Goal: Find specific page/section: Find specific page/section

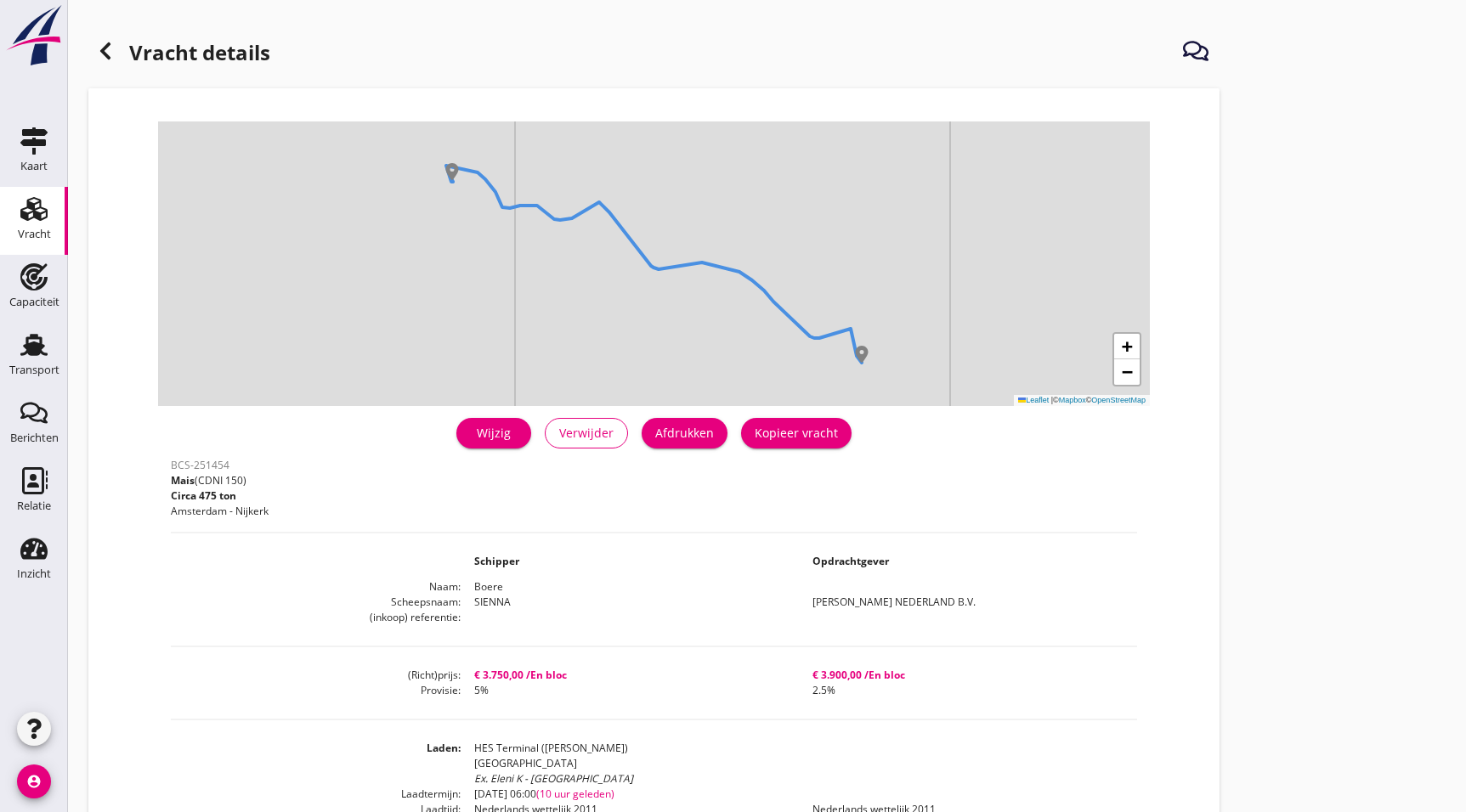
scroll to position [119, 0]
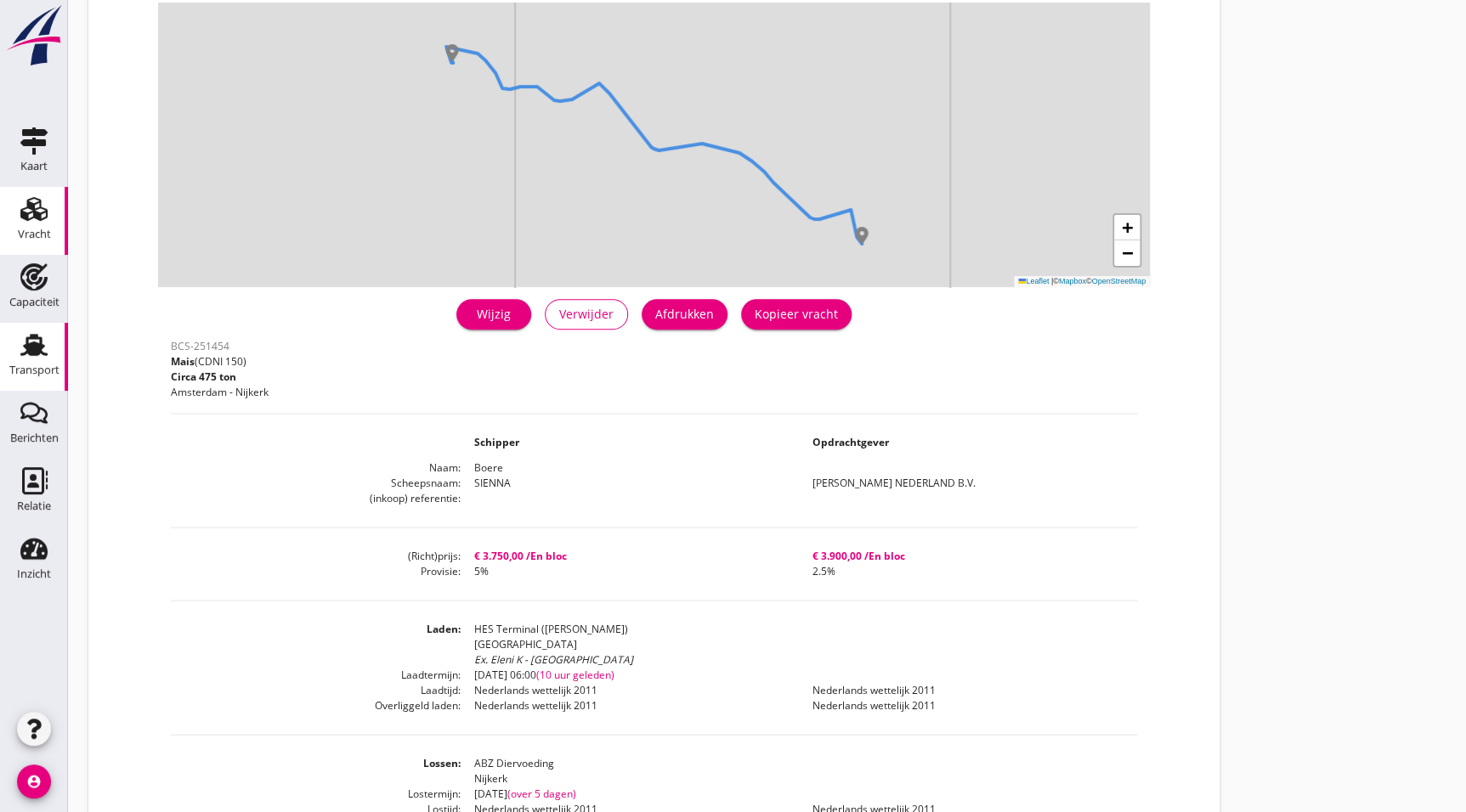
click at [17, 357] on div "Transport" at bounding box center [33, 345] width 40 height 27
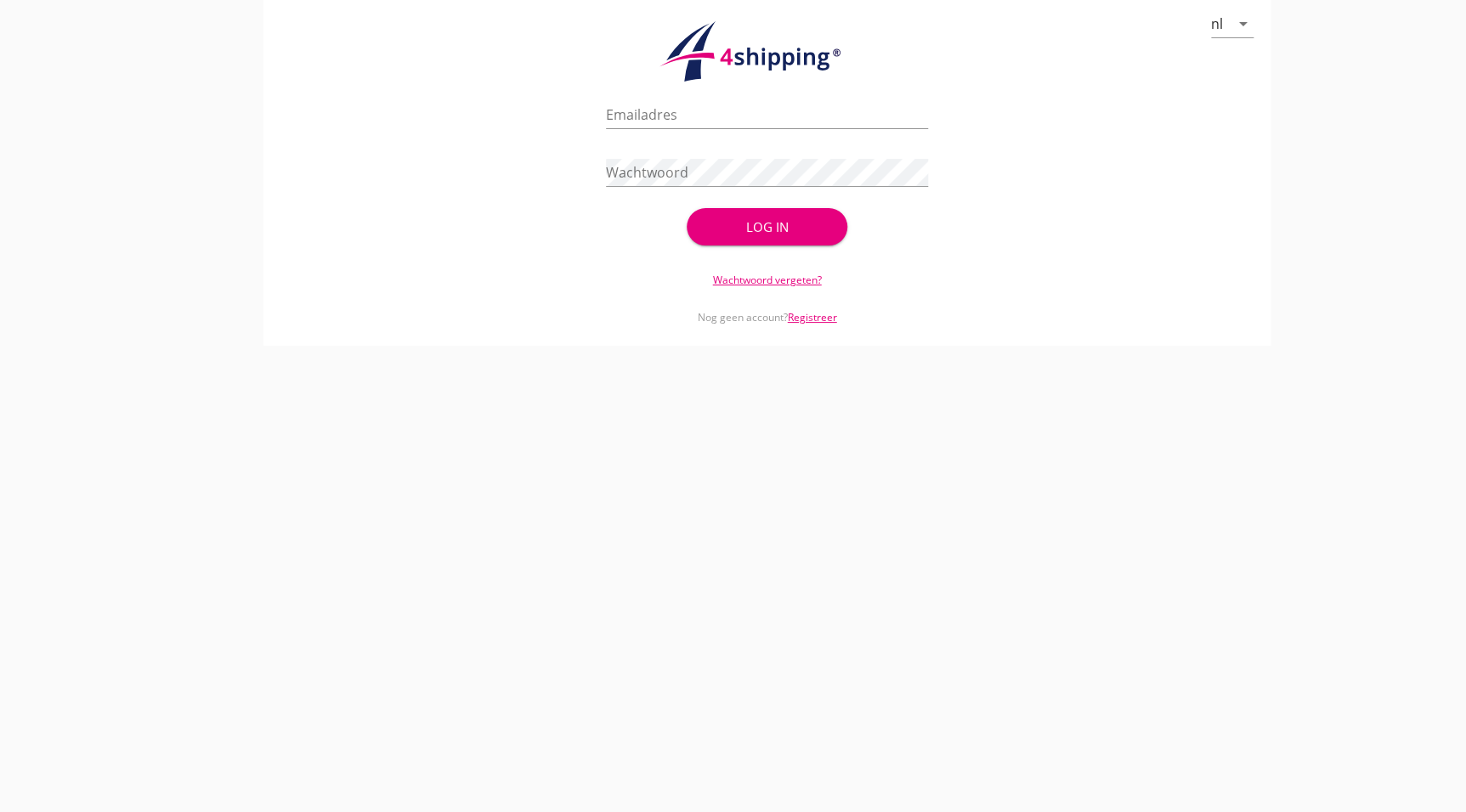
type input "[EMAIL_ADDRESS][DOMAIN_NAME]"
click at [831, 230] on button "Log in" at bounding box center [767, 227] width 162 height 38
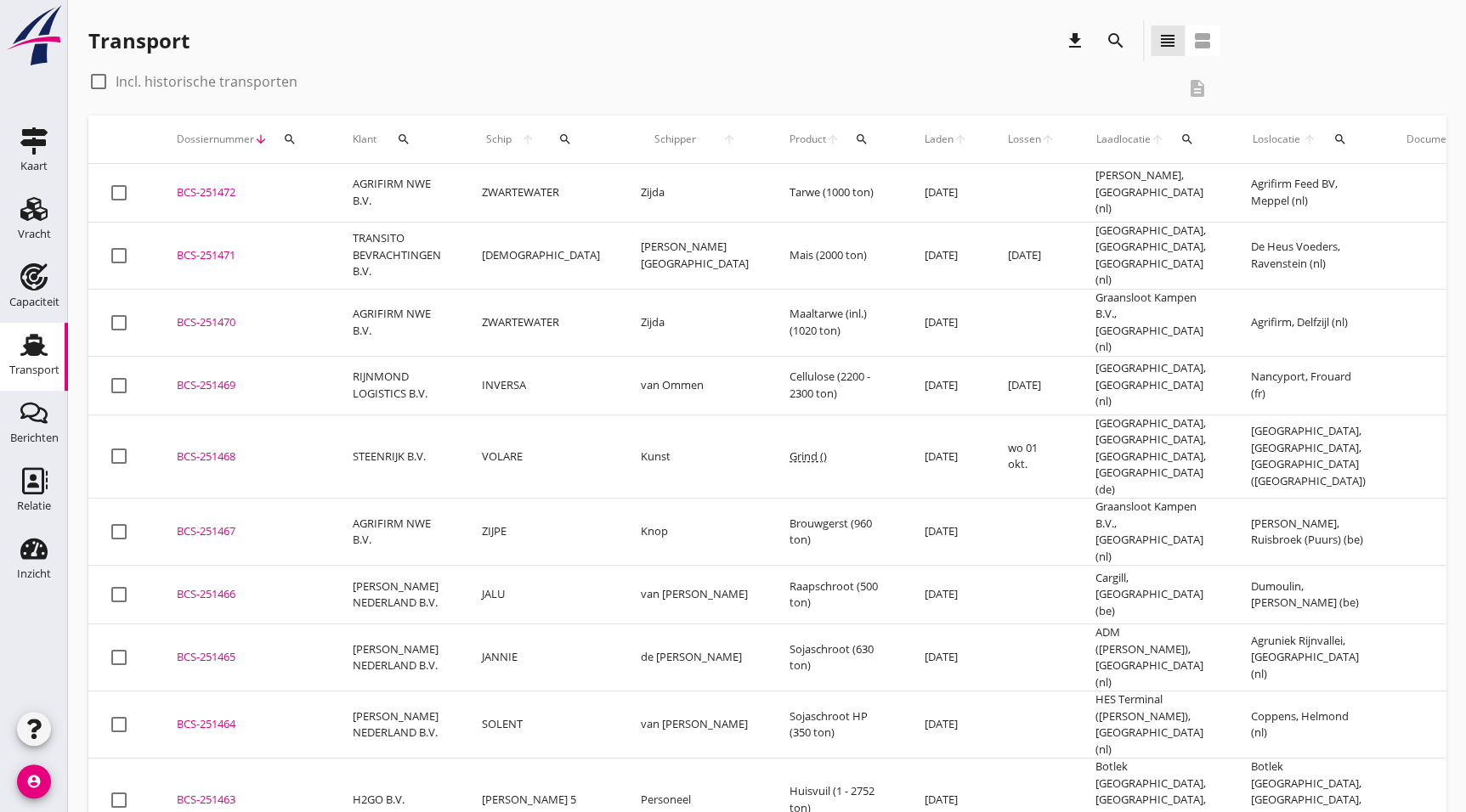
click at [1231, 499] on td "[PERSON_NAME], Ruisbroek (Puurs) (be)" at bounding box center [1308, 532] width 156 height 67
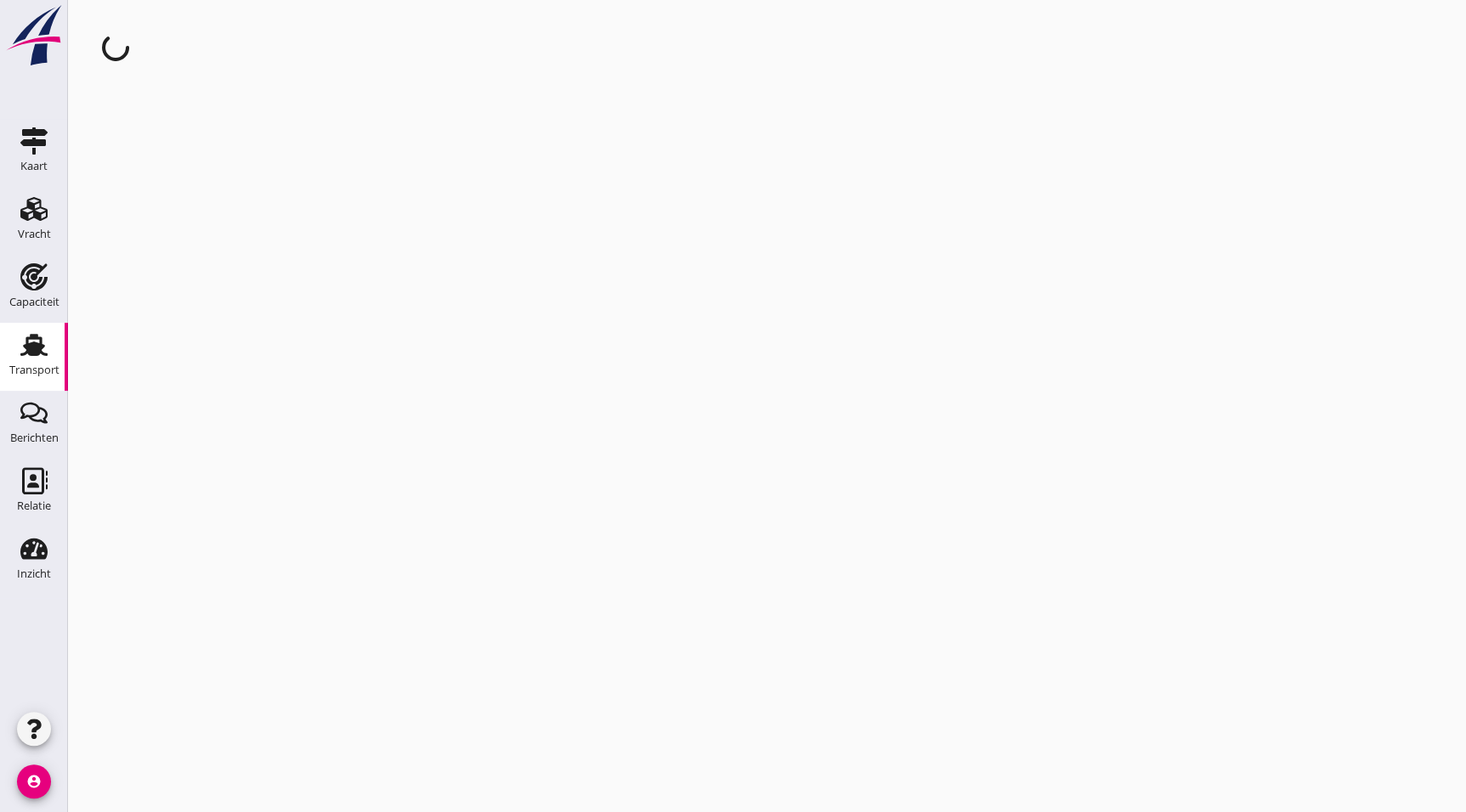
drag, startPoint x: 479, startPoint y: 172, endPoint x: 457, endPoint y: 131, distance: 46.5
